Goal: Find specific page/section: Find specific page/section

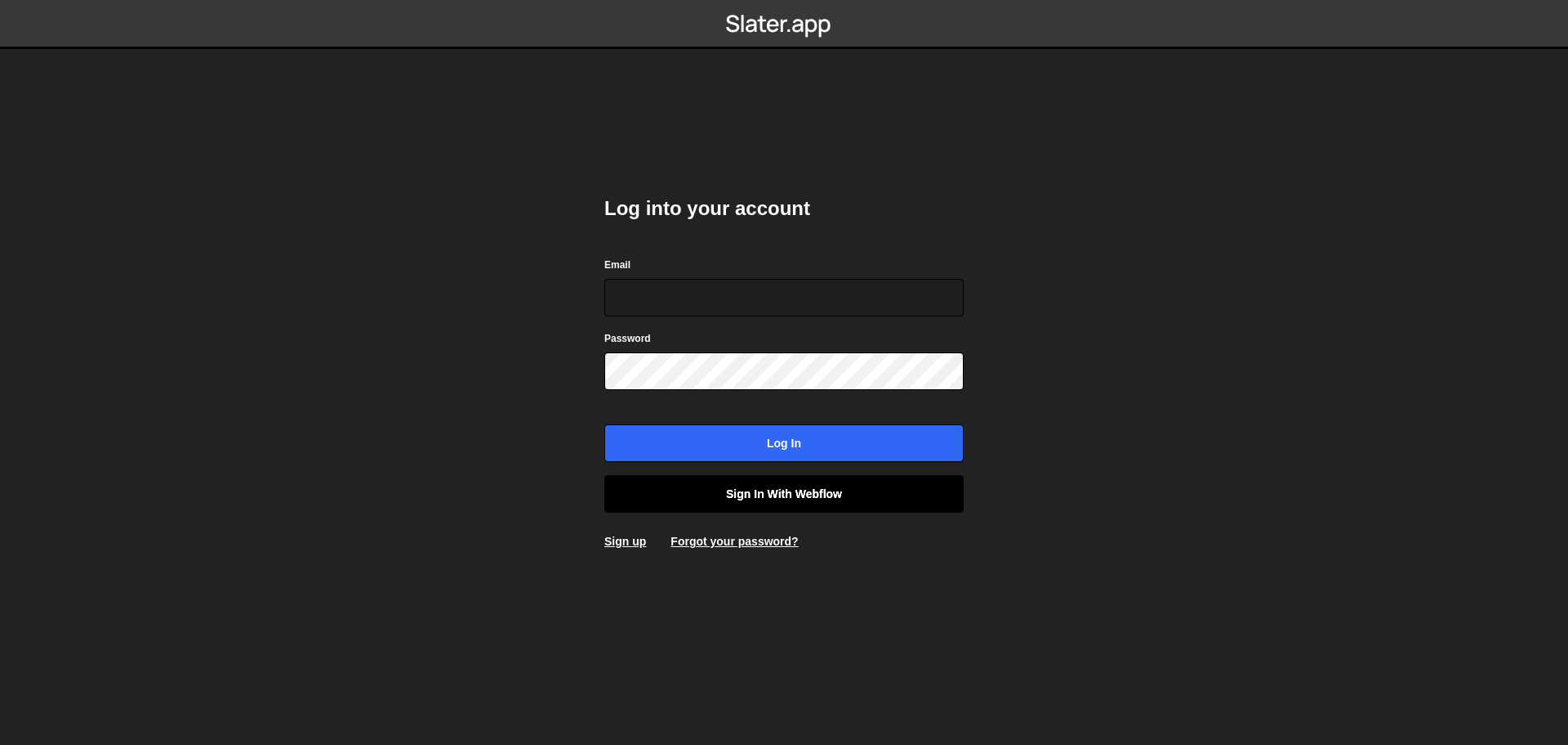
click at [865, 495] on link "Sign in with Webflow" at bounding box center [784, 494] width 359 height 38
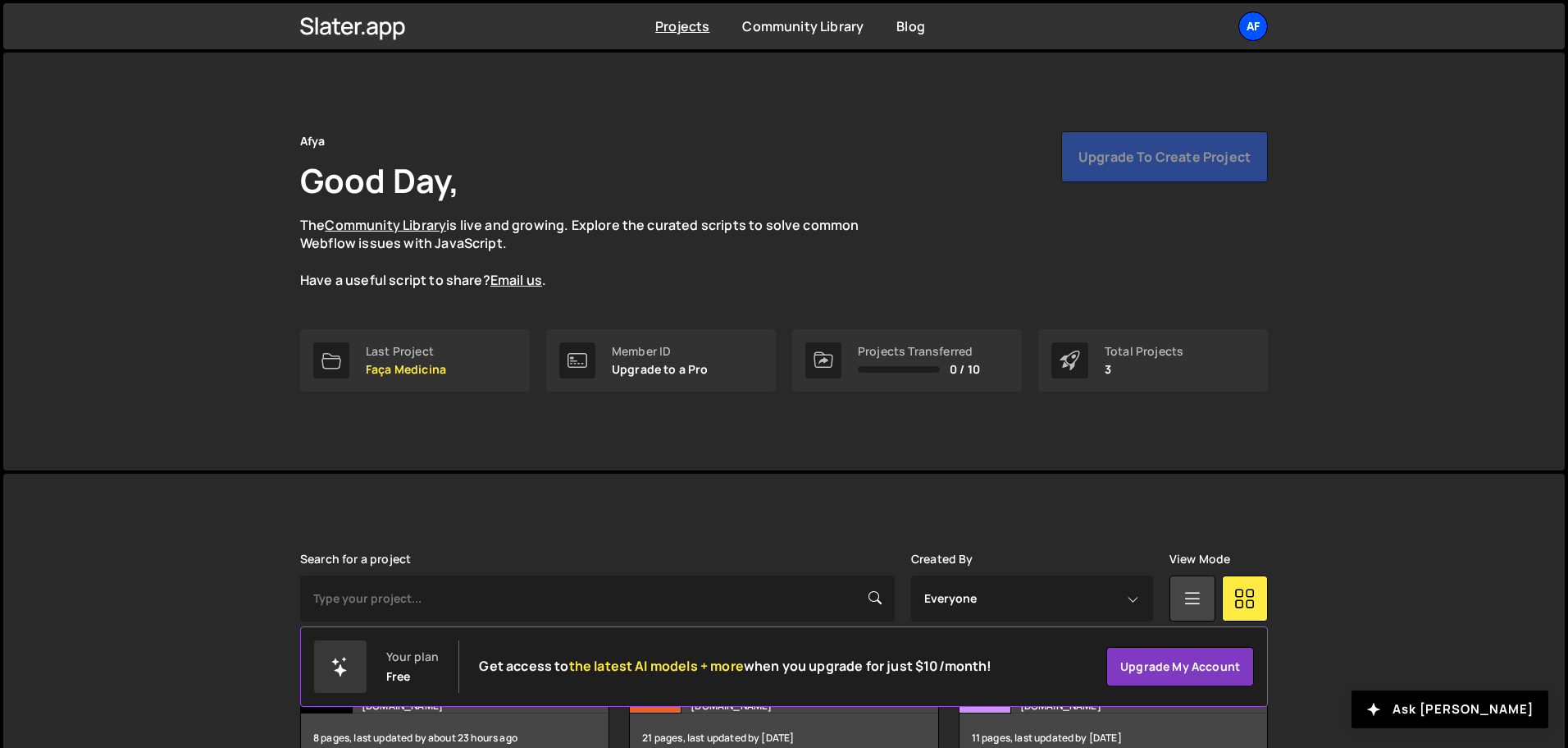
click at [1253, 24] on div "Af" at bounding box center [1253, 25] width 29 height 29
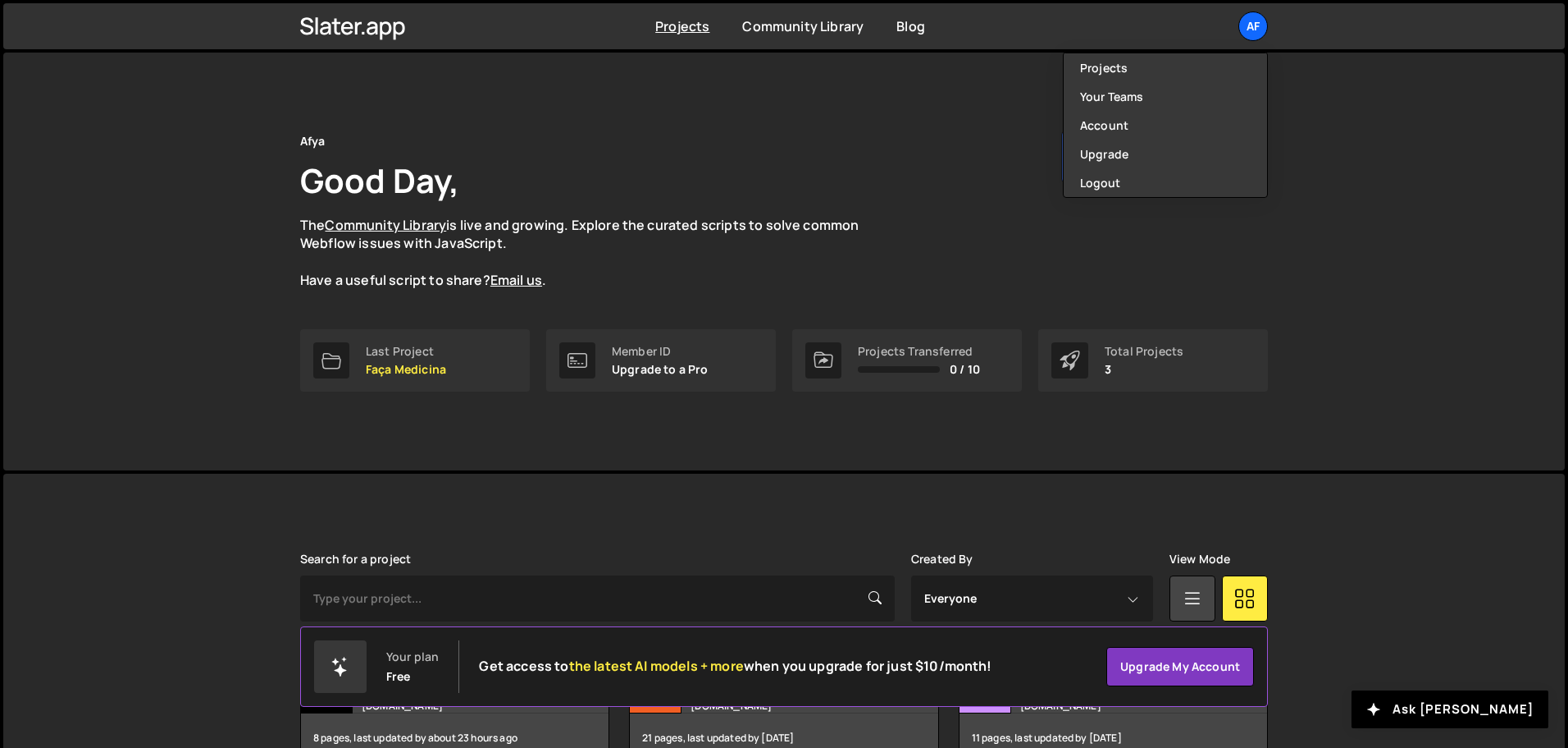
click at [1332, 163] on div "Afya Good Day, The Community Library is live and growing. Explore the curated s…" at bounding box center [784, 261] width 1562 height 417
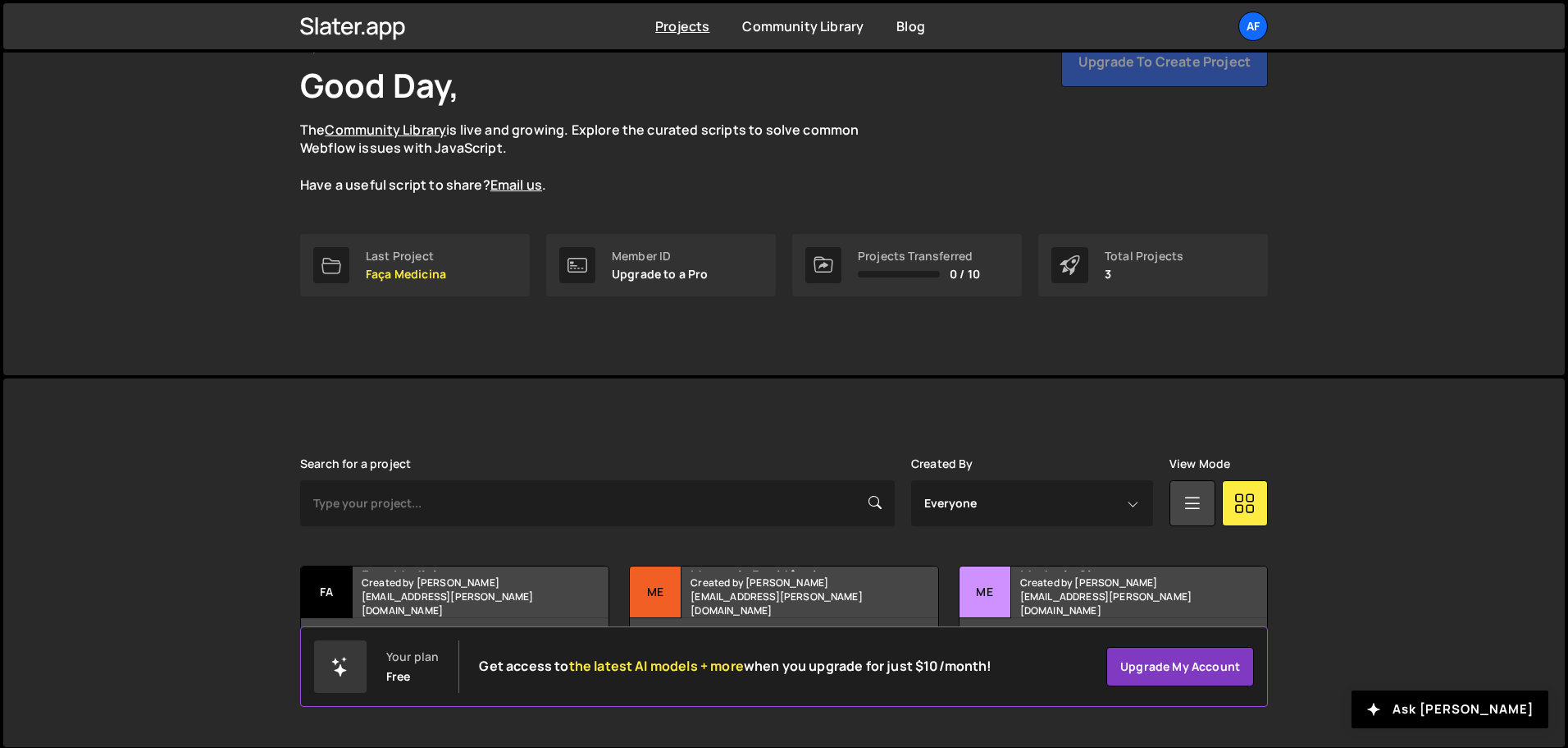
scroll to position [98, 0]
click at [461, 594] on small "Created by hudson.oliveira@afya.com.br" at bounding box center [461, 594] width 198 height 41
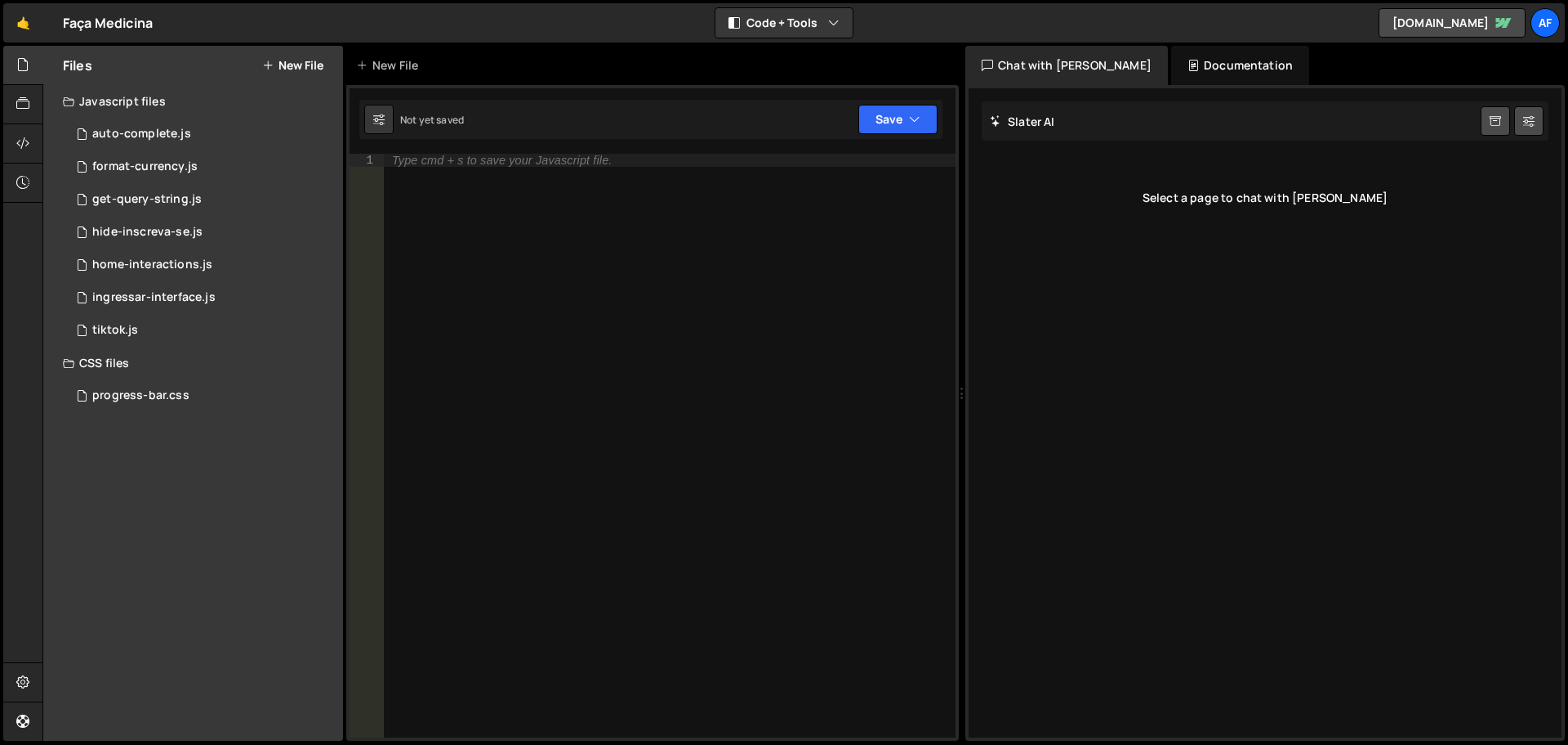
click at [106, 27] on div "Faça Medicina ⚠️ Code is being edited in another browser" at bounding box center [108, 23] width 90 height 20
click at [15, 17] on link "🤙" at bounding box center [23, 23] width 40 height 39
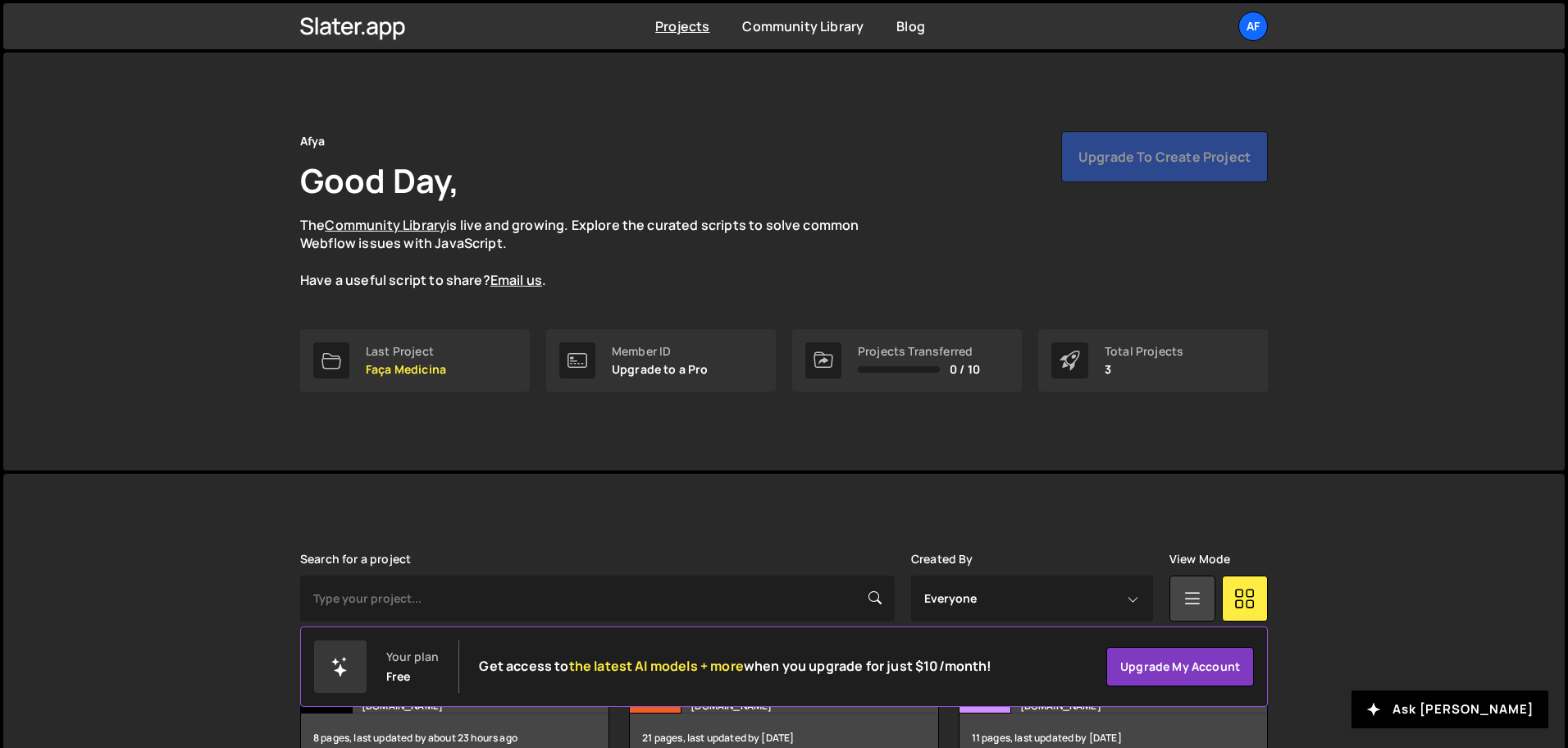
scroll to position [98, 0]
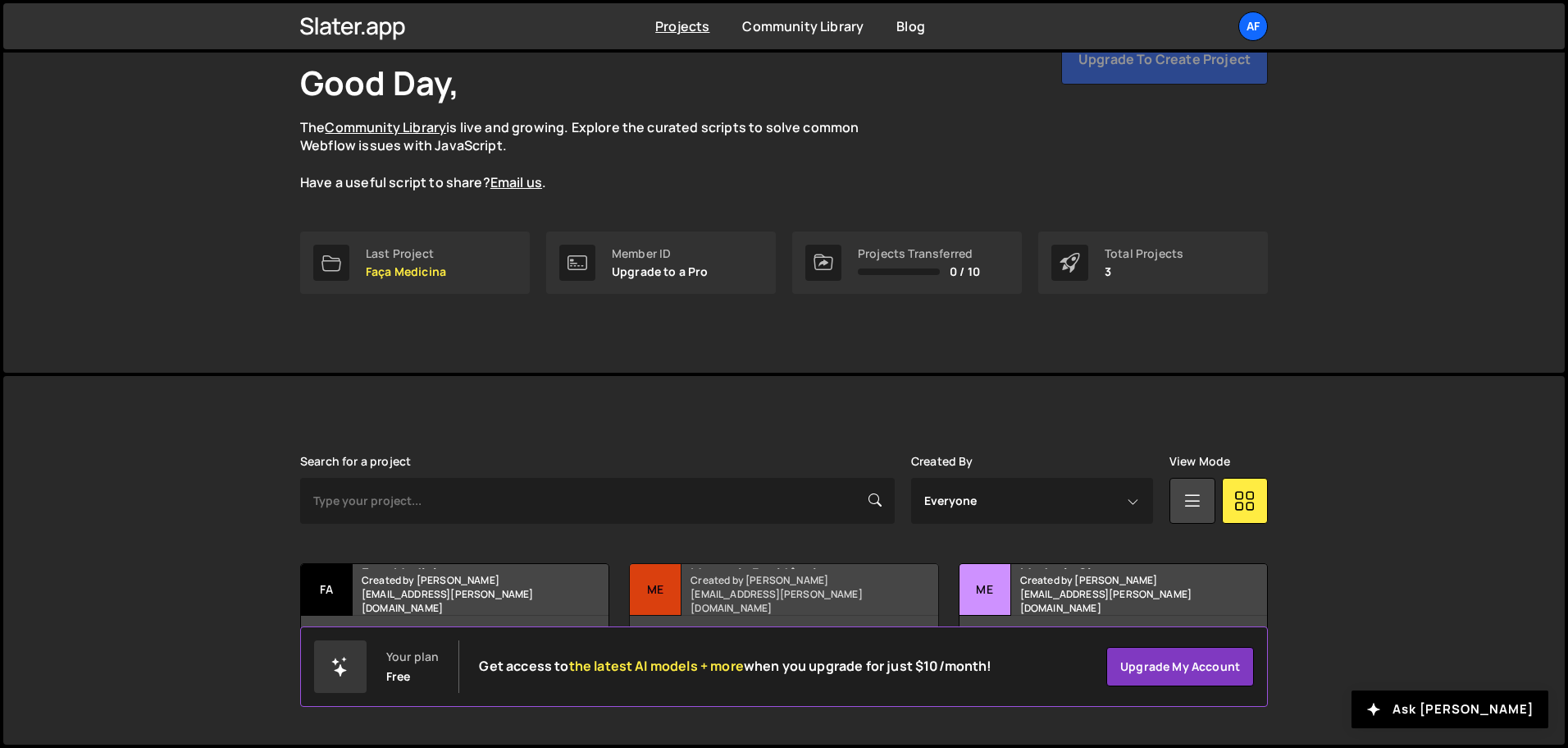
click at [817, 594] on small "Created by [PERSON_NAME][EMAIL_ADDRESS][PERSON_NAME][DOMAIN_NAME]" at bounding box center [789, 594] width 198 height 41
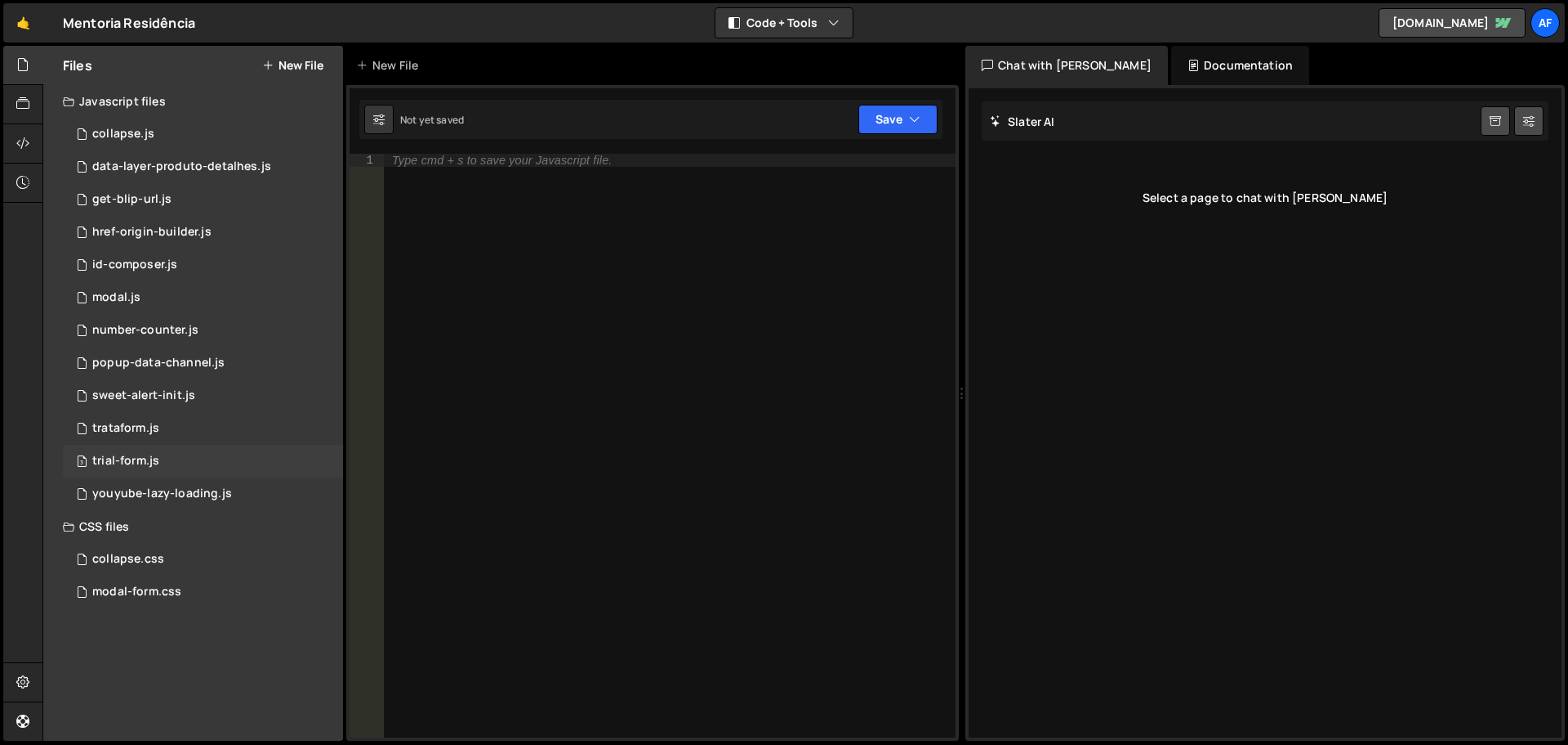
click at [168, 463] on div "3 trial-form.js 0" at bounding box center [203, 461] width 280 height 33
